Goal: Task Accomplishment & Management: Manage account settings

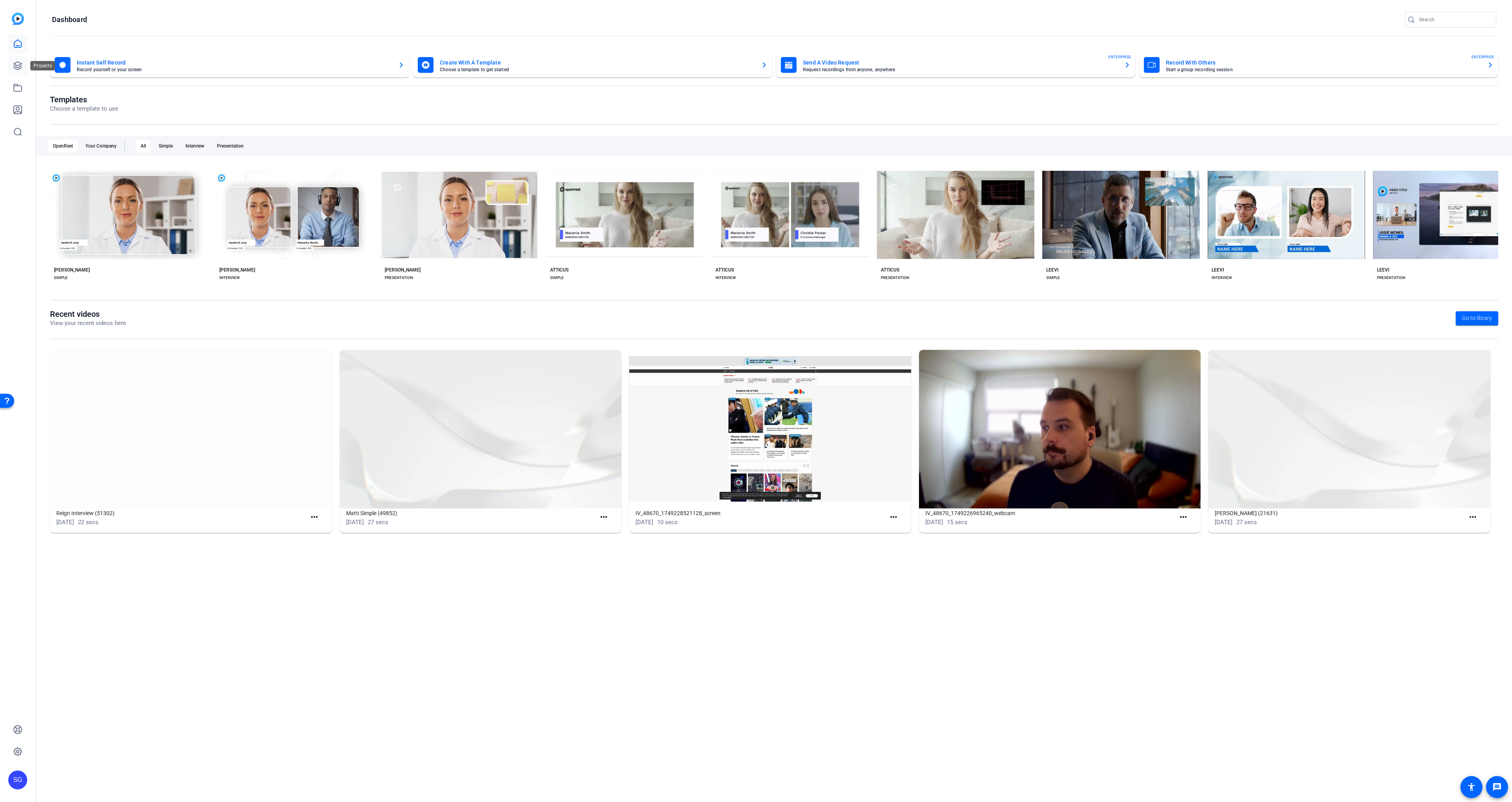
click at [22, 67] on link at bounding box center [18, 66] width 19 height 19
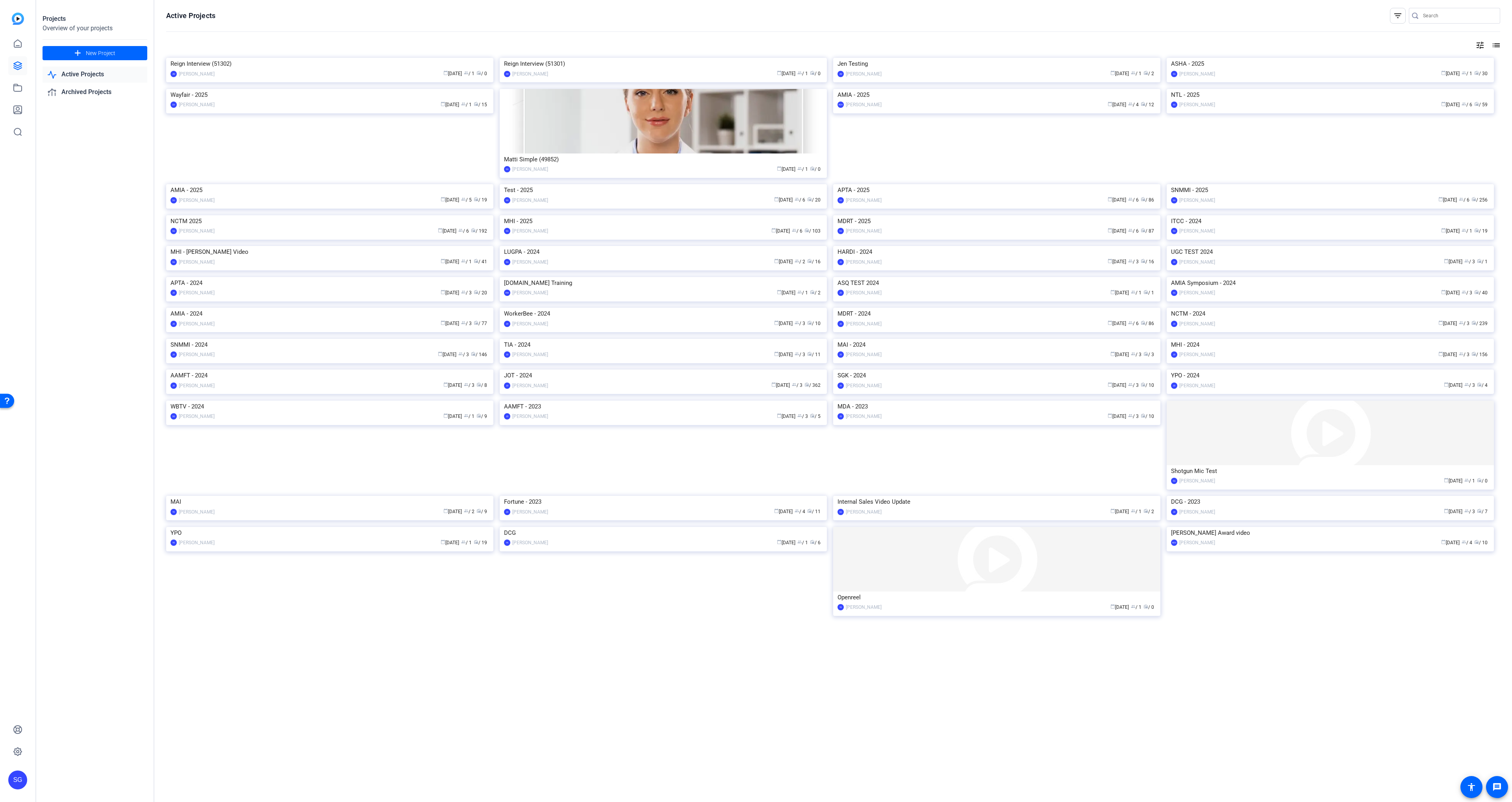
click at [544, 215] on img at bounding box center [663, 215] width 327 height 0
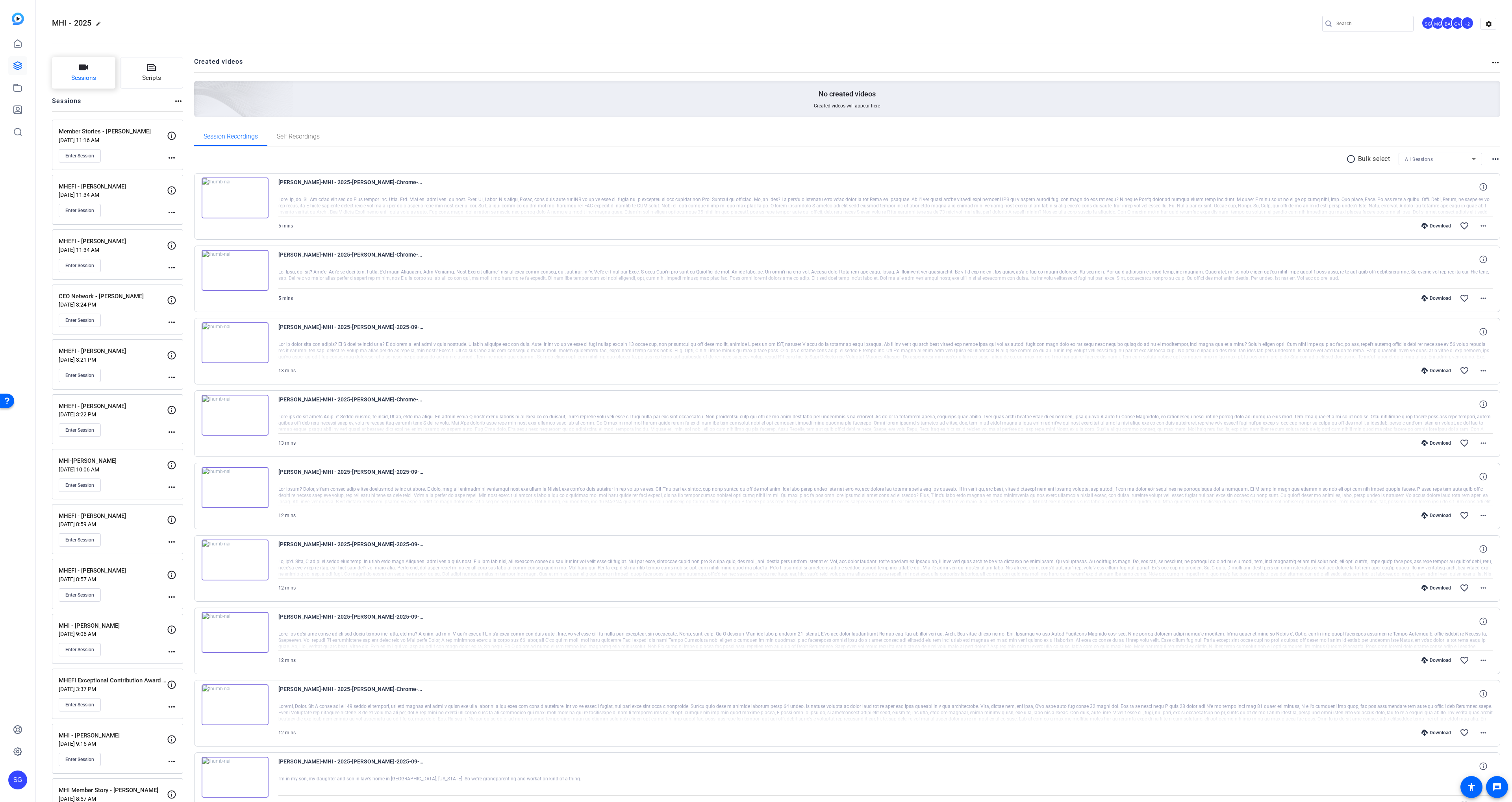
click at [77, 60] on button "Sessions" at bounding box center [84, 73] width 63 height 32
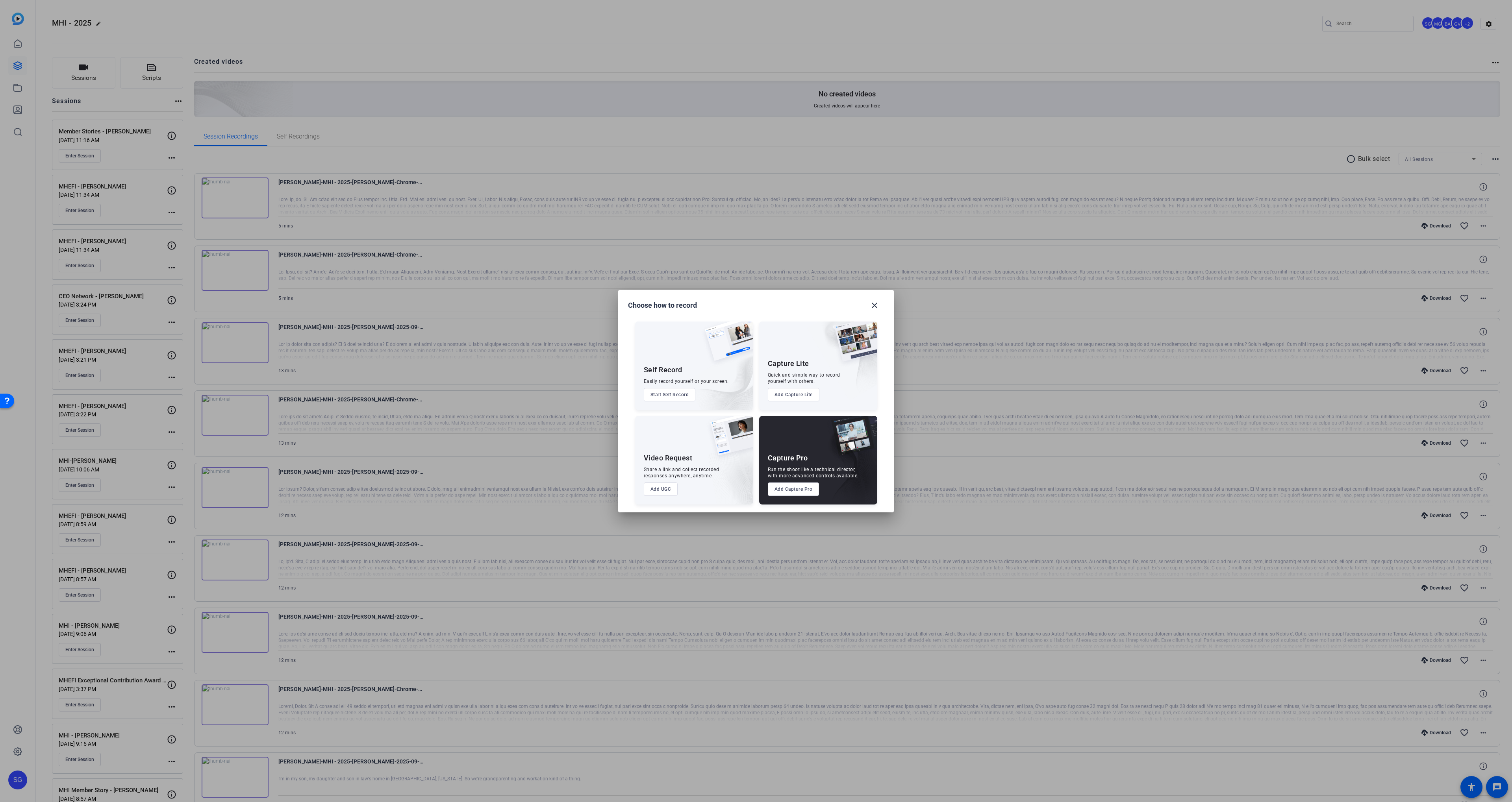
click at [801, 491] on button "Add Capture Pro" at bounding box center [794, 489] width 52 height 13
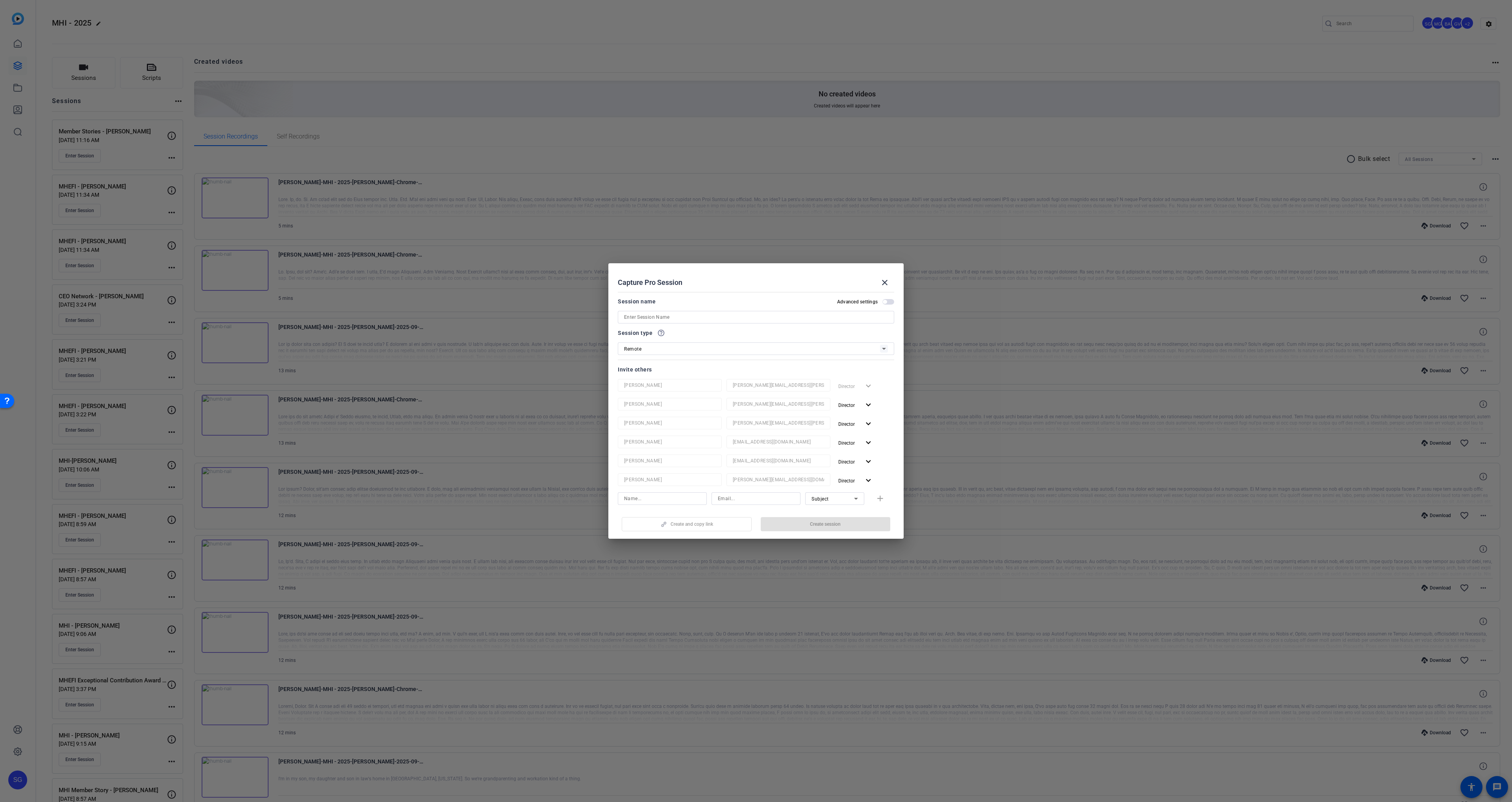
click at [648, 315] on input at bounding box center [755, 317] width 264 height 9
paste input "[PERSON_NAME]"
type input "CEO Network - [PERSON_NAME]"
click at [844, 410] on span "button" at bounding box center [856, 405] width 41 height 19
drag, startPoint x: 846, startPoint y: 432, endPoint x: 850, endPoint y: 417, distance: 15.5
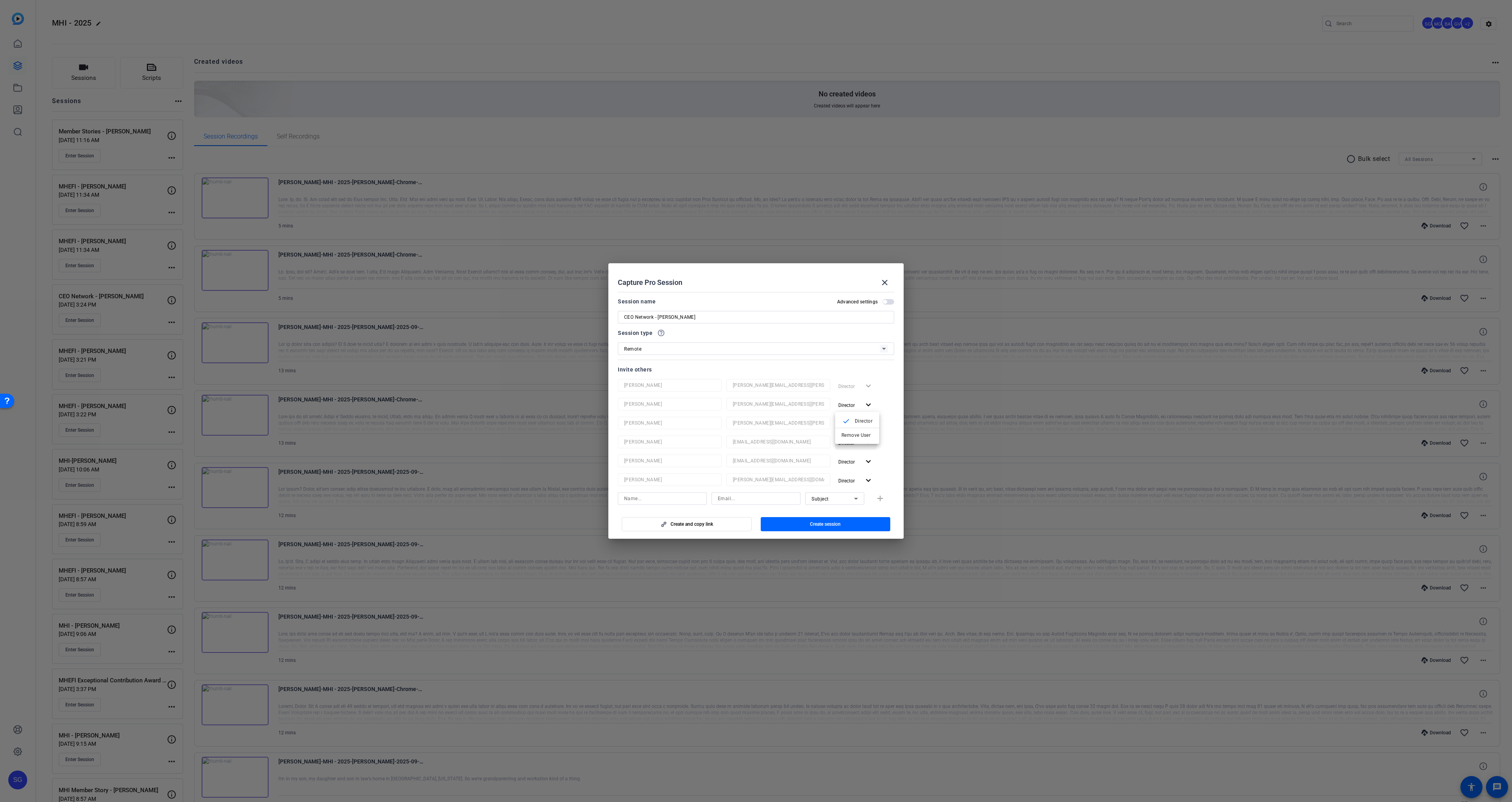
click at [847, 431] on span "Remove User" at bounding box center [858, 435] width 32 height 9
click at [849, 410] on span "button" at bounding box center [856, 405] width 41 height 19
click at [848, 435] on span "Remove User" at bounding box center [856, 435] width 29 height 5
click at [851, 404] on span "Director" at bounding box center [846, 405] width 16 height 5
drag, startPoint x: 850, startPoint y: 430, endPoint x: 847, endPoint y: 404, distance: 26.2
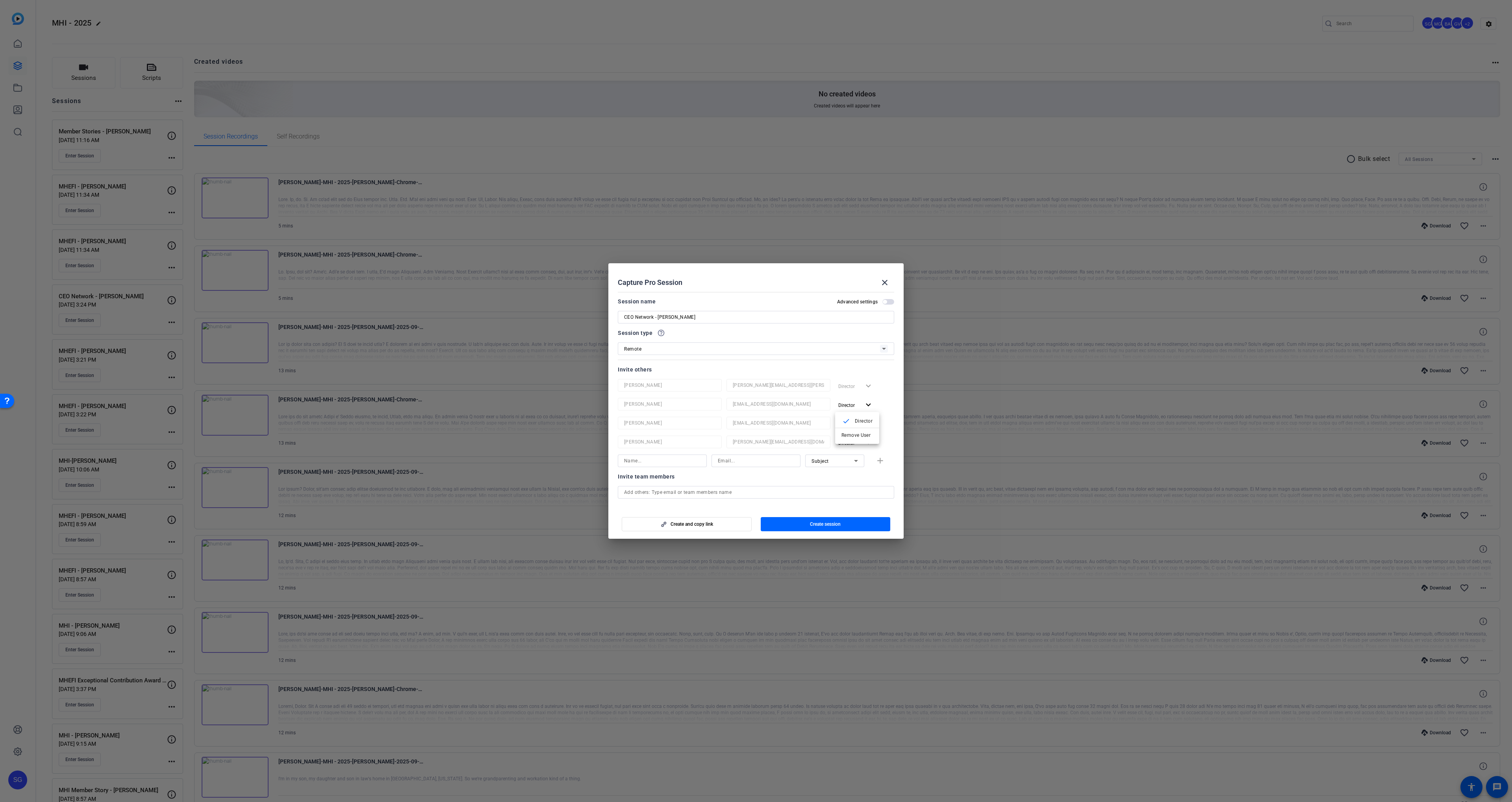
click at [851, 429] on button "Remove User" at bounding box center [857, 435] width 44 height 13
click at [846, 402] on span "Director" at bounding box center [849, 405] width 22 height 9
click at [848, 434] on span "Remove User" at bounding box center [856, 435] width 29 height 5
click at [848, 400] on span "button" at bounding box center [856, 405] width 41 height 19
click at [848, 438] on span "Remove User" at bounding box center [858, 435] width 32 height 9
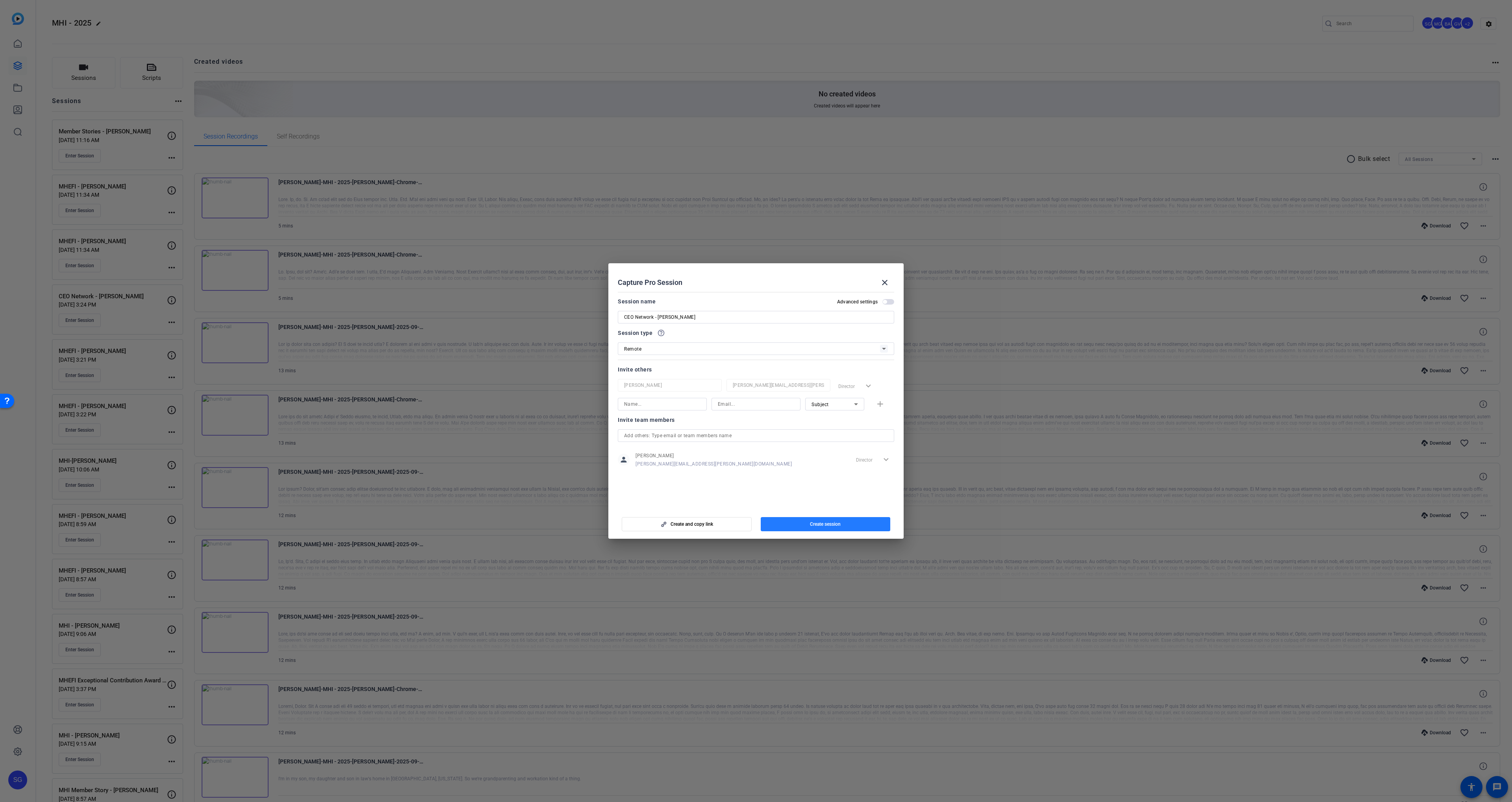
drag, startPoint x: 849, startPoint y: 527, endPoint x: 811, endPoint y: 509, distance: 42.0
click at [849, 527] on span "button" at bounding box center [825, 524] width 130 height 19
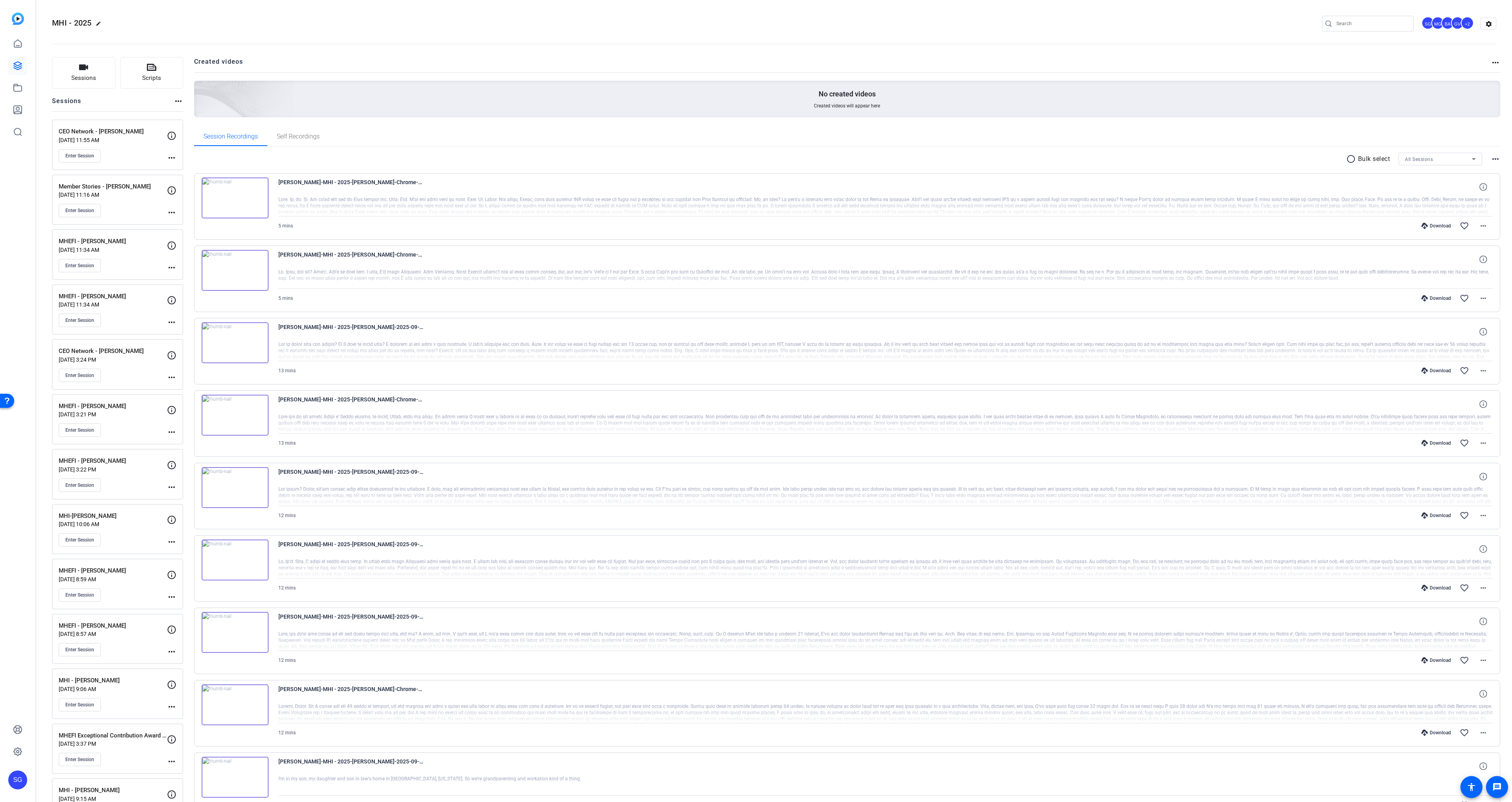
click at [155, 158] on div "Enter Session" at bounding box center [113, 155] width 108 height 13
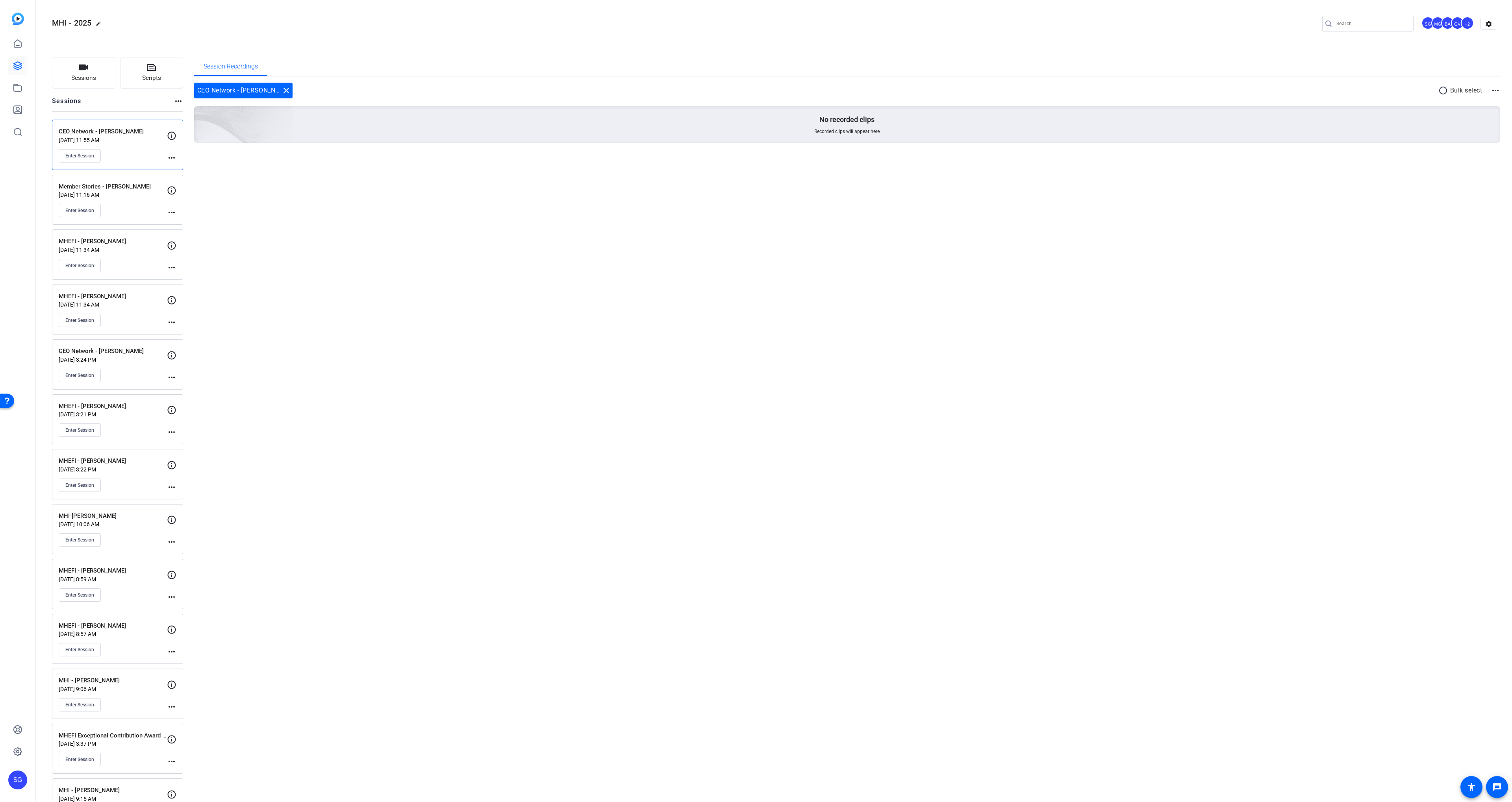
click at [164, 158] on div "Enter Session" at bounding box center [113, 155] width 108 height 13
click at [168, 159] on mat-icon "more_horiz" at bounding box center [171, 158] width 9 height 9
drag, startPoint x: 187, startPoint y: 170, endPoint x: 291, endPoint y: 237, distance: 123.7
click at [187, 170] on span "Edit Session" at bounding box center [191, 169] width 36 height 9
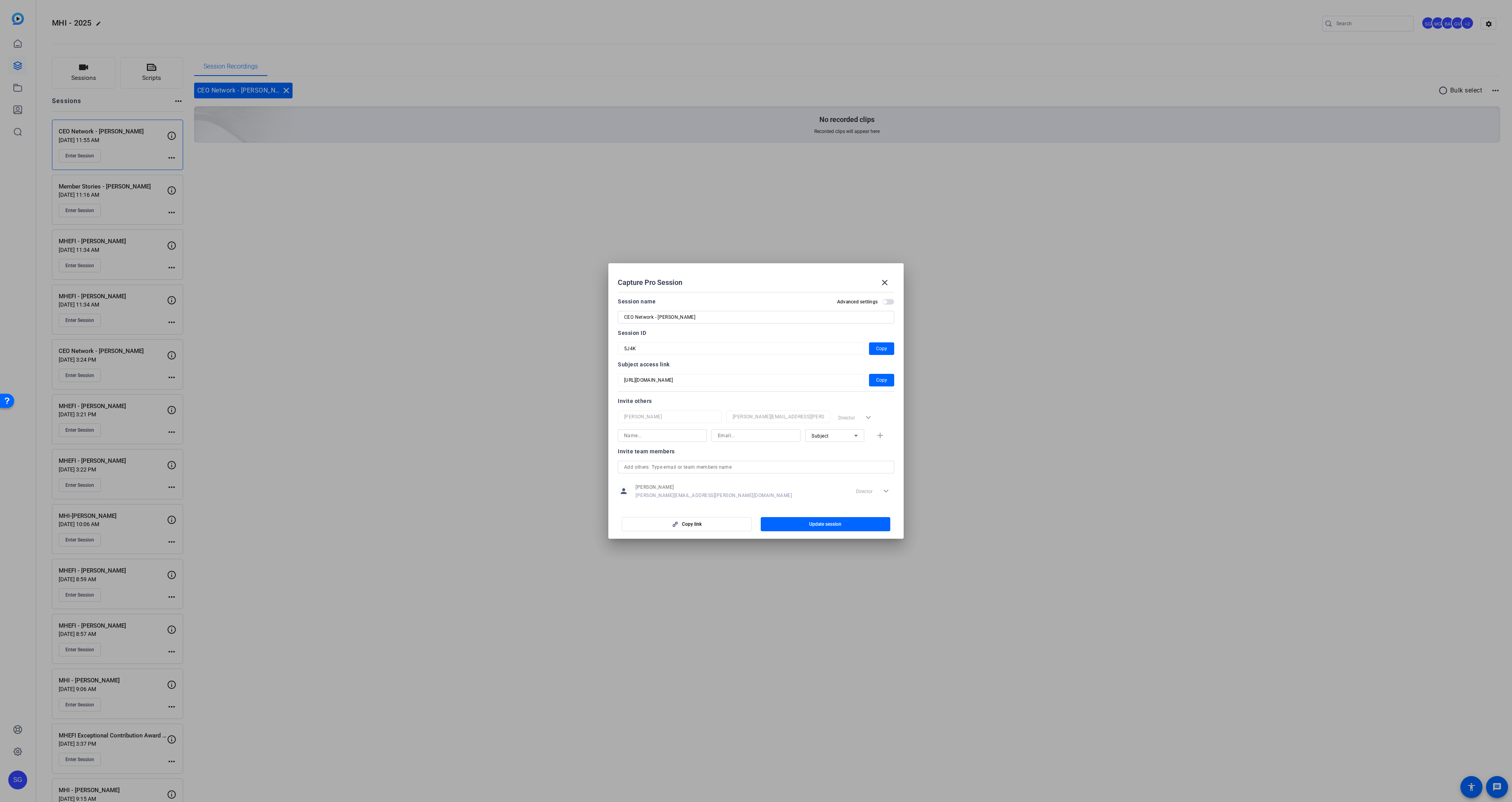
scroll to position [10, 0]
click at [748, 424] on input at bounding box center [756, 425] width 76 height 9
click at [836, 421] on div "Subject" at bounding box center [833, 425] width 42 height 10
click at [751, 422] on div at bounding box center [756, 401] width 1512 height 802
click at [744, 425] on input at bounding box center [756, 425] width 76 height 9
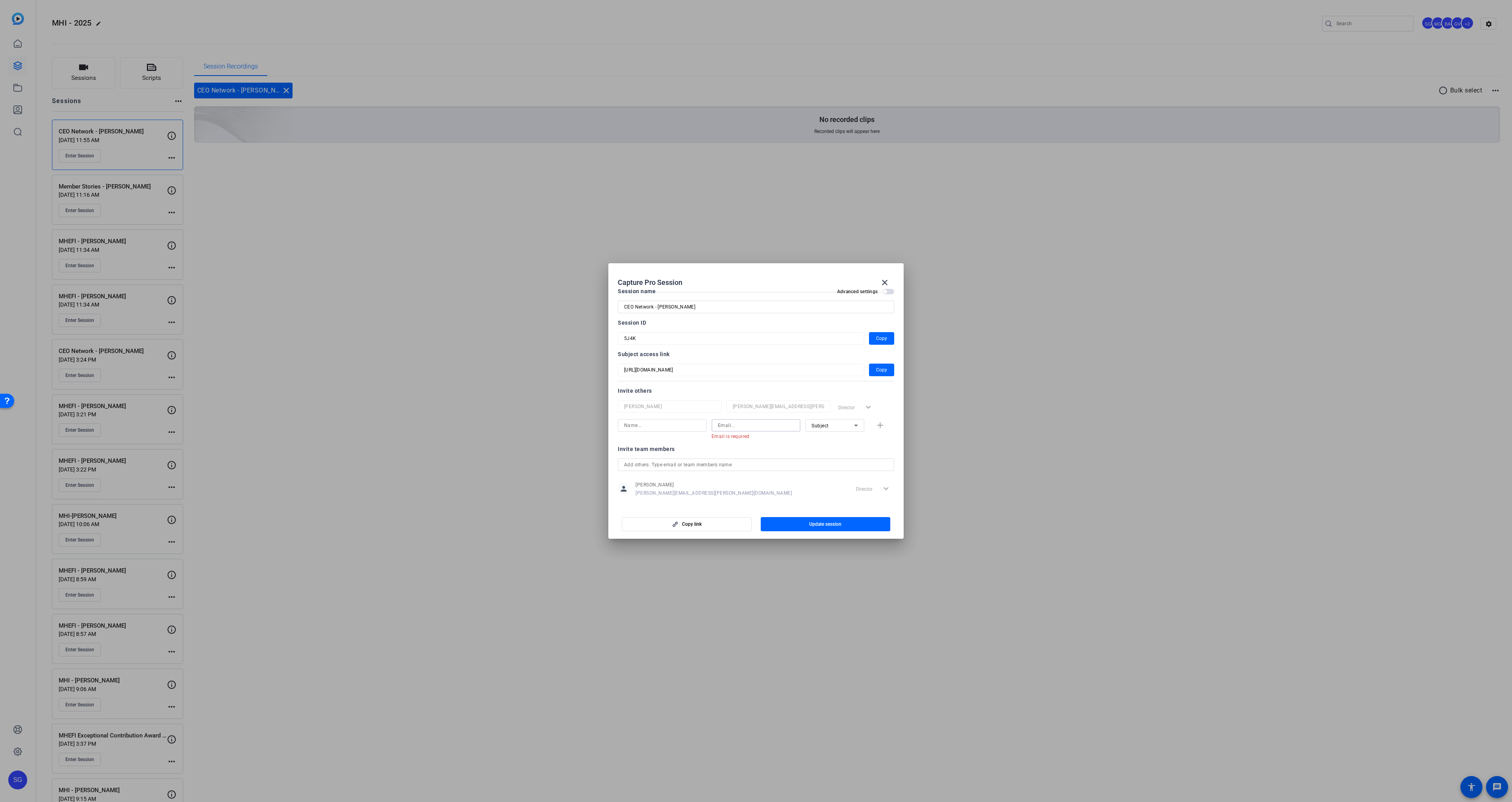
click at [697, 466] on input "text" at bounding box center [755, 465] width 264 height 9
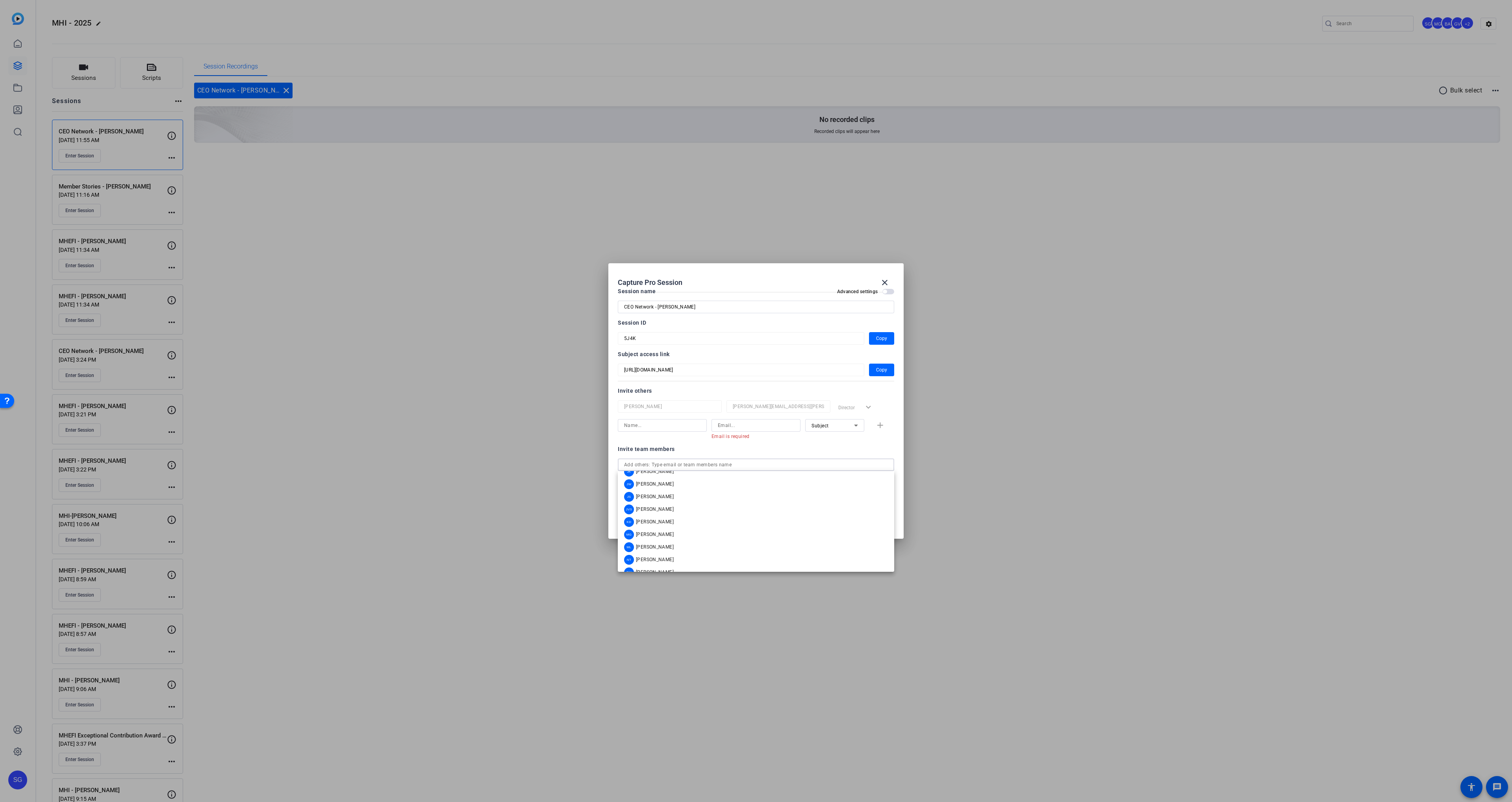
scroll to position [94, 0]
click at [694, 560] on mat-option "SB Sebastien Ball" at bounding box center [756, 562] width 276 height 12
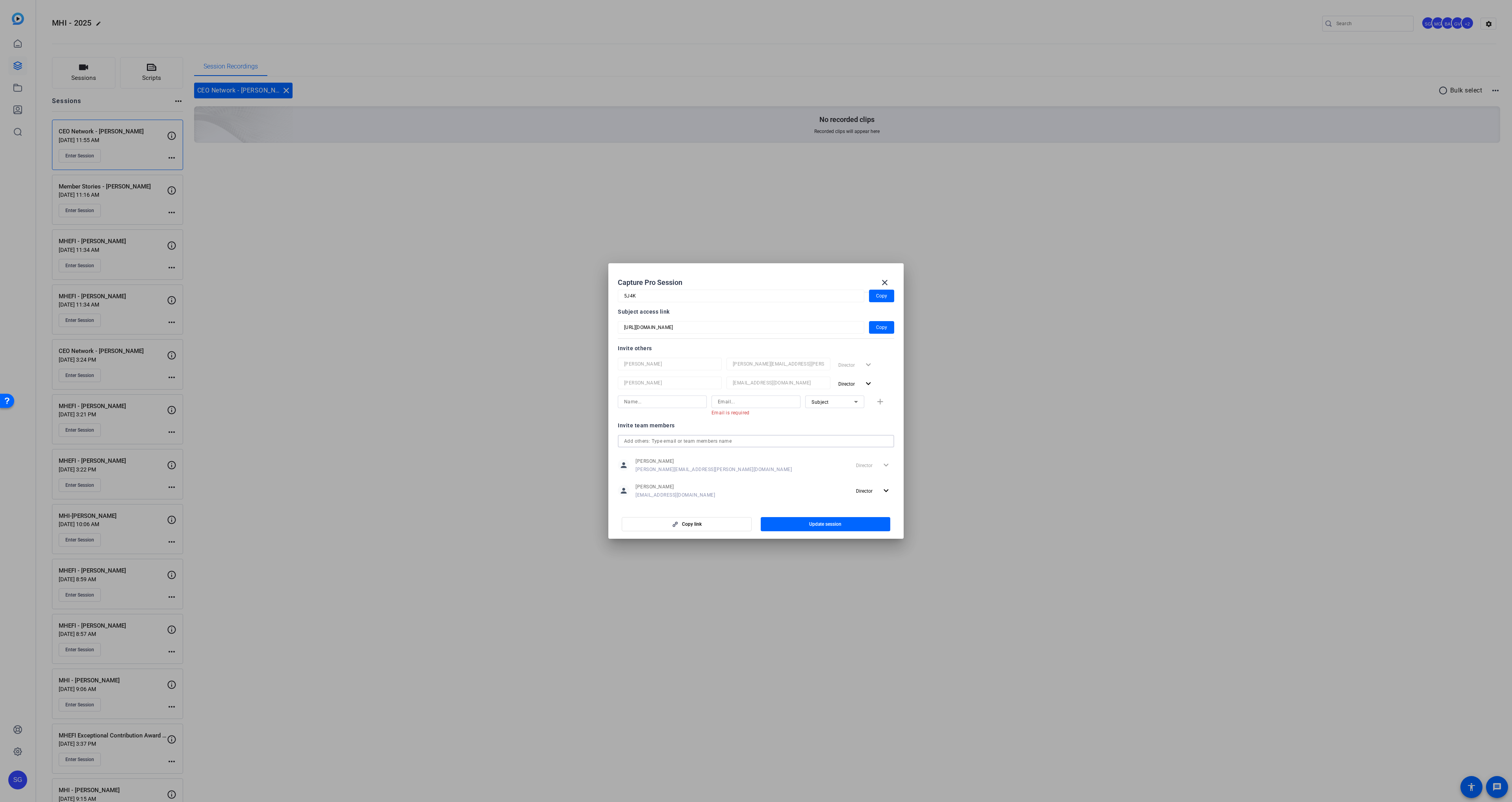
scroll to position [63, 0]
click at [872, 484] on span "Director" at bounding box center [867, 481] width 22 height 9
click at [863, 509] on span "Remove User" at bounding box center [874, 511] width 29 height 5
click at [828, 501] on mat-dialog-content "Session name Advanced settings CEO Network - [PERSON_NAME] Session ID 5J4K Copy…" at bounding box center [755, 398] width 295 height 218
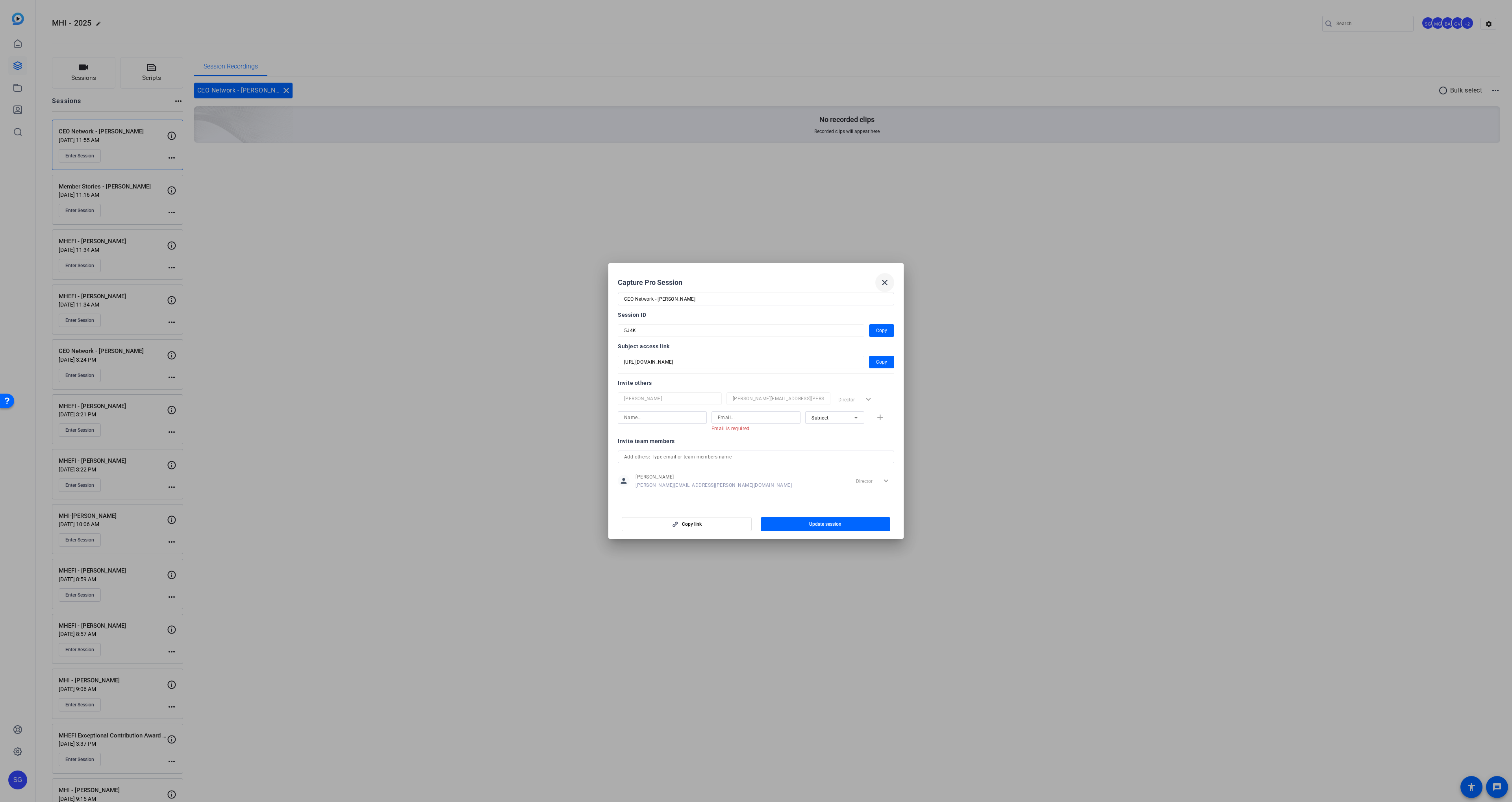
click at [885, 283] on mat-icon "close" at bounding box center [885, 283] width 9 height 9
